Goal: Check status: Check status

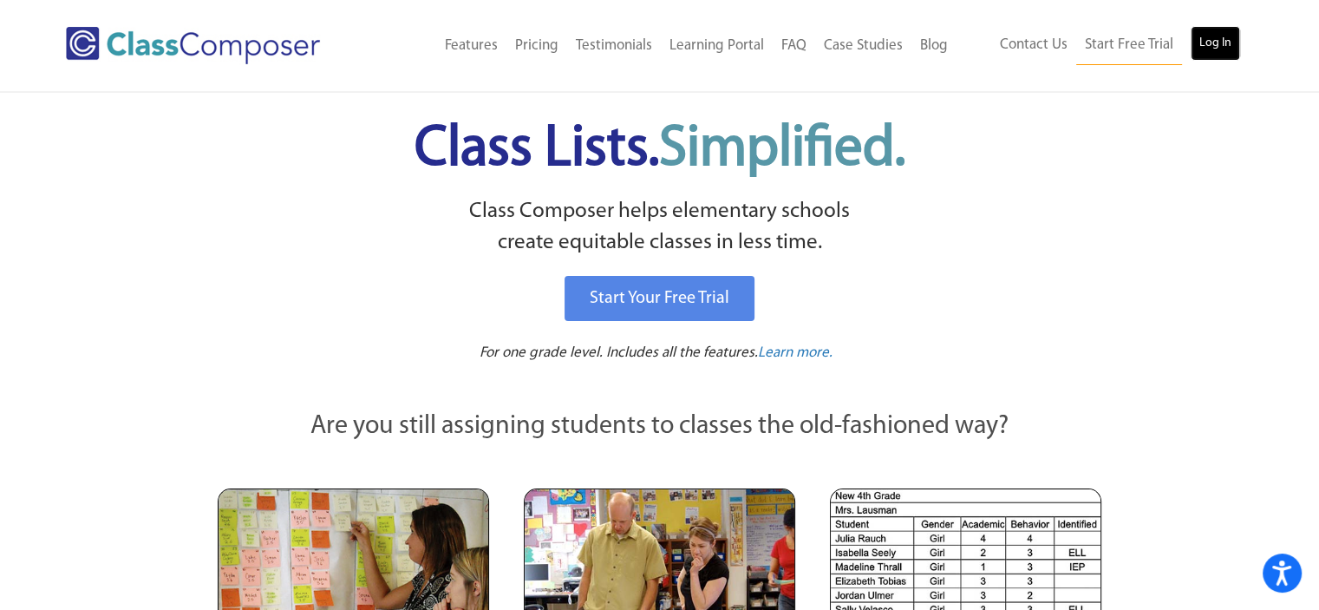
click at [1225, 42] on link "Log In" at bounding box center [1215, 43] width 49 height 35
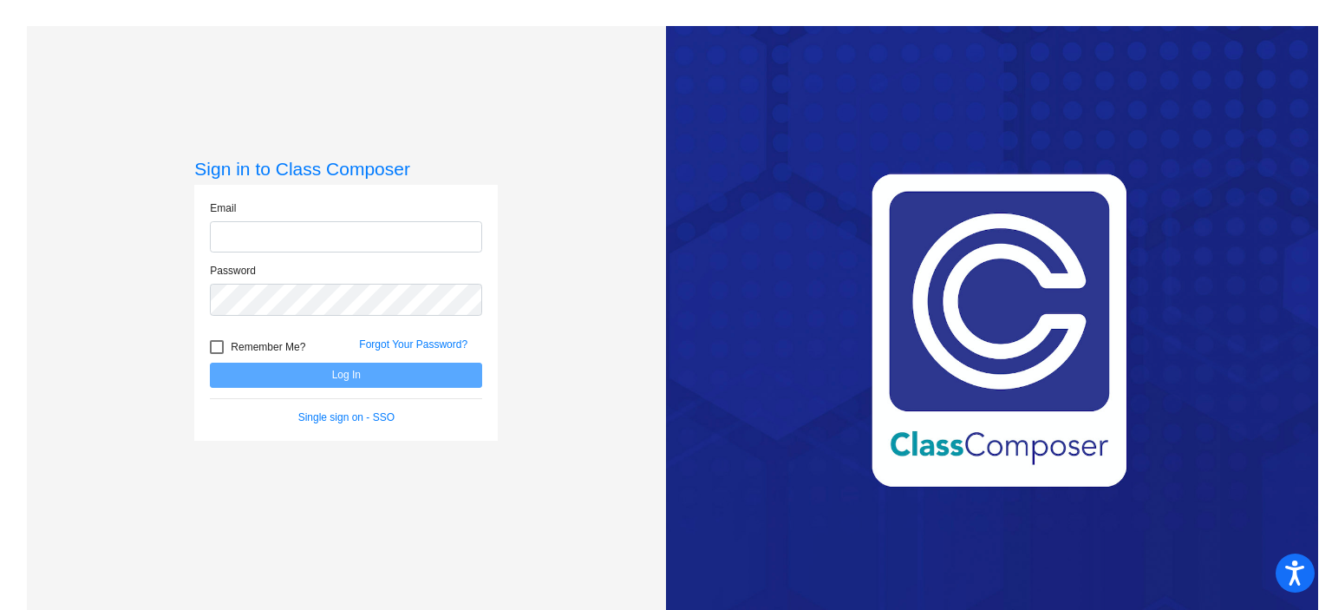
type input "kpritchard@rbbschools.net"
click at [361, 365] on button "Log In" at bounding box center [346, 374] width 272 height 25
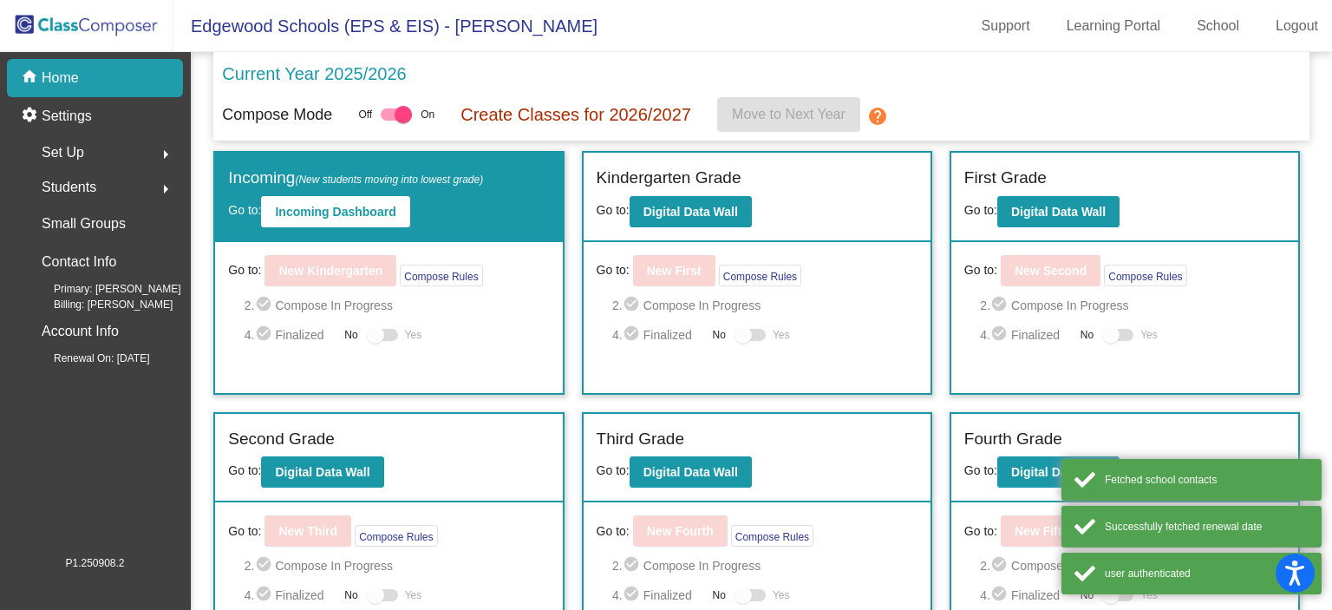
scroll to position [149, 0]
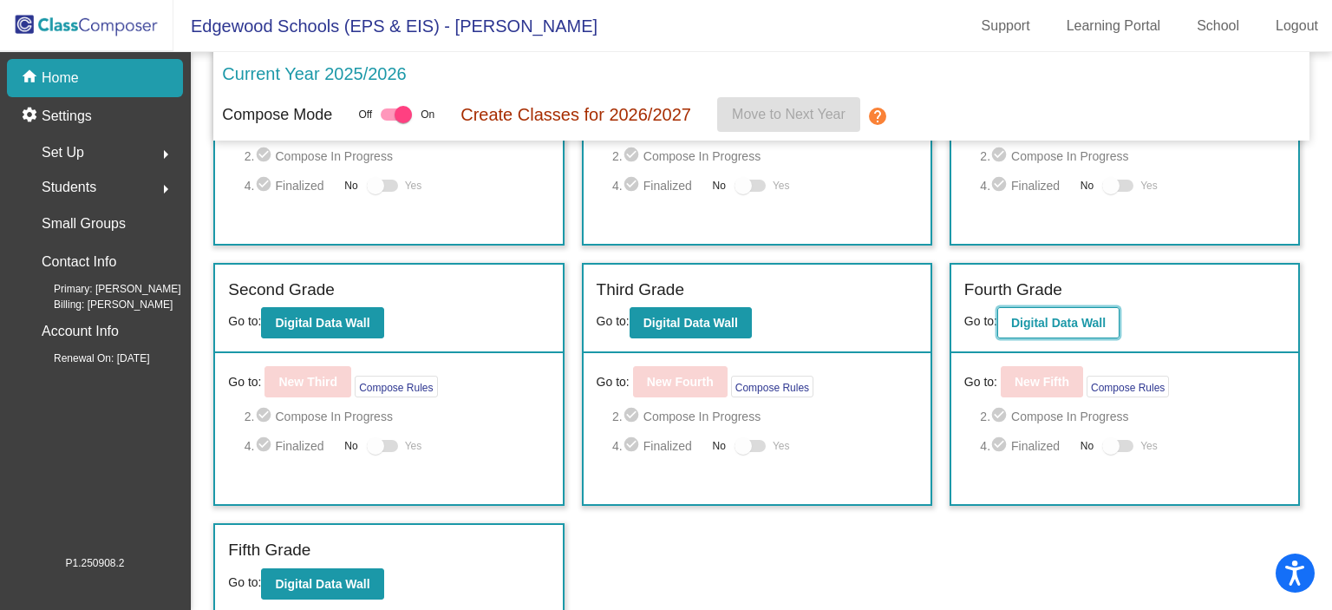
click at [1061, 323] on b "Digital Data Wall" at bounding box center [1058, 323] width 95 height 14
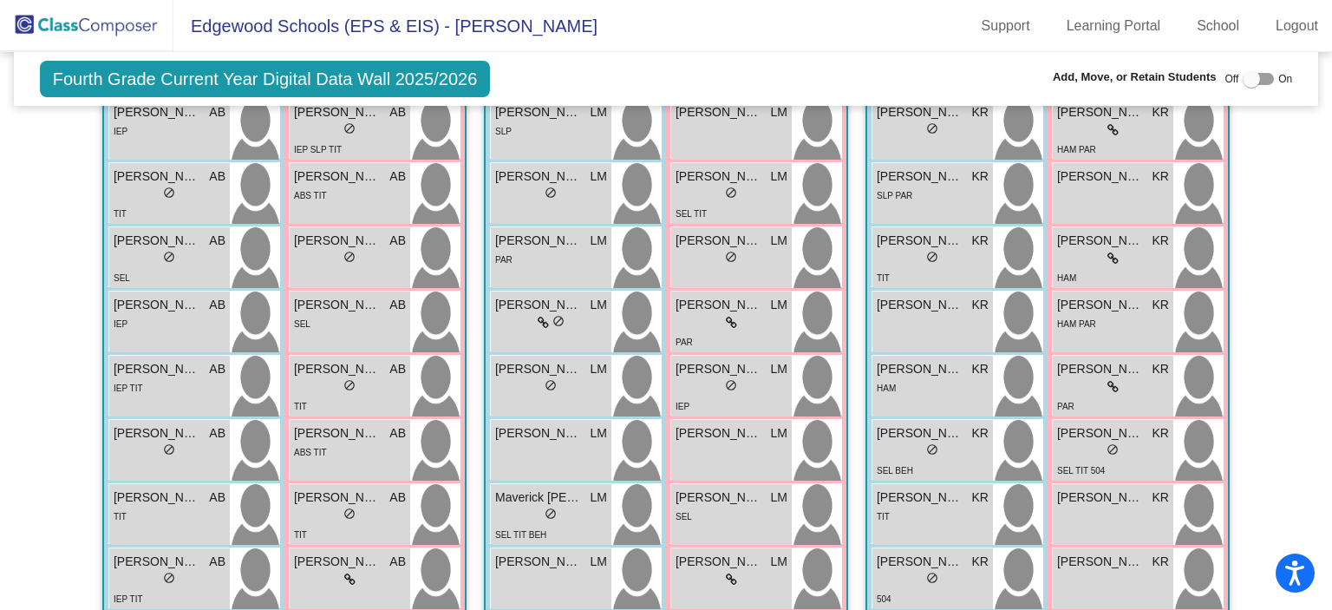
scroll to position [880, 0]
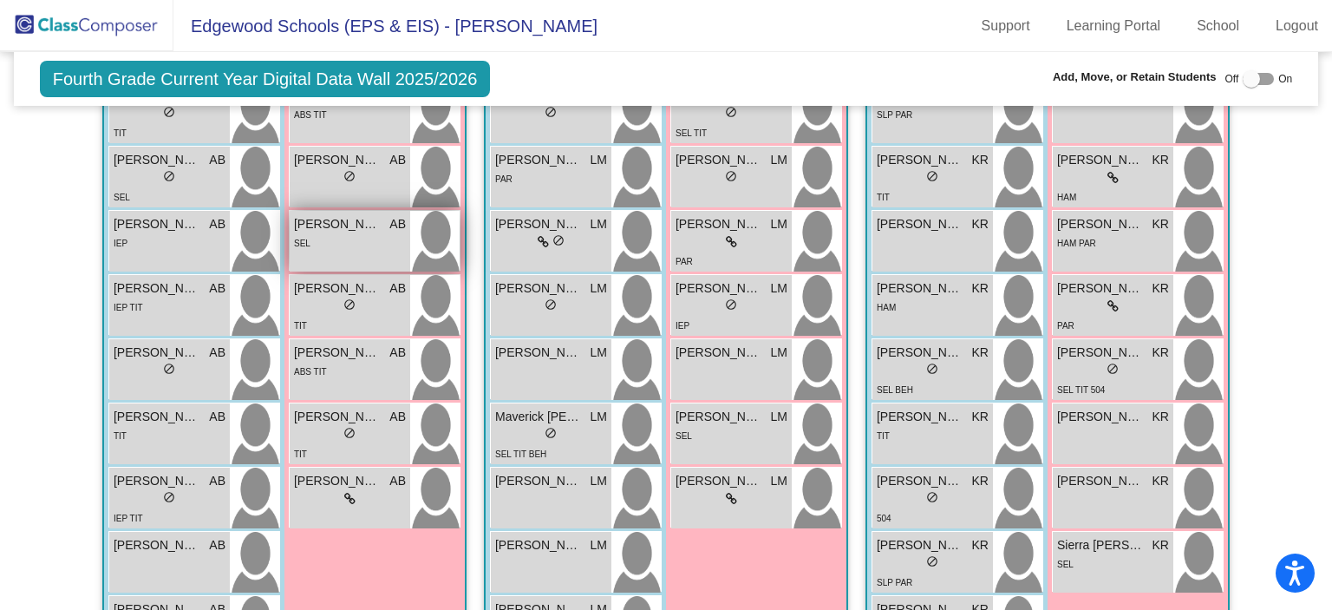
click at [329, 226] on span "Gracelynn Crouse" at bounding box center [337, 224] width 87 height 18
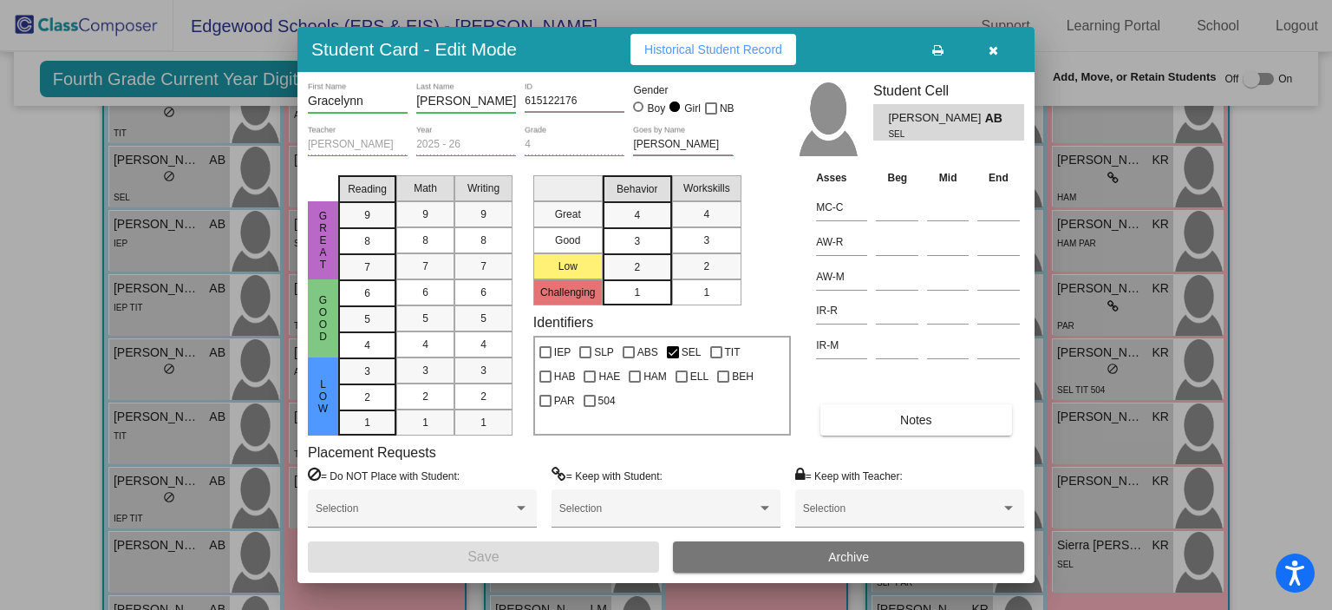
click at [670, 38] on button "Historical Student Record" at bounding box center [713, 49] width 166 height 31
